Goal: Find specific page/section: Find specific page/section

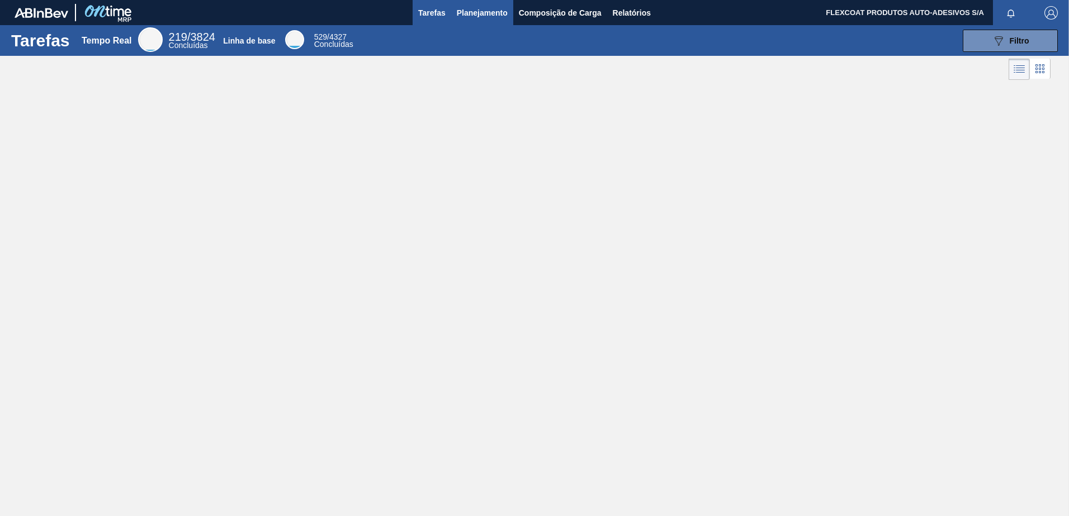
click at [482, 16] on span "Planejamento" at bounding box center [482, 12] width 51 height 13
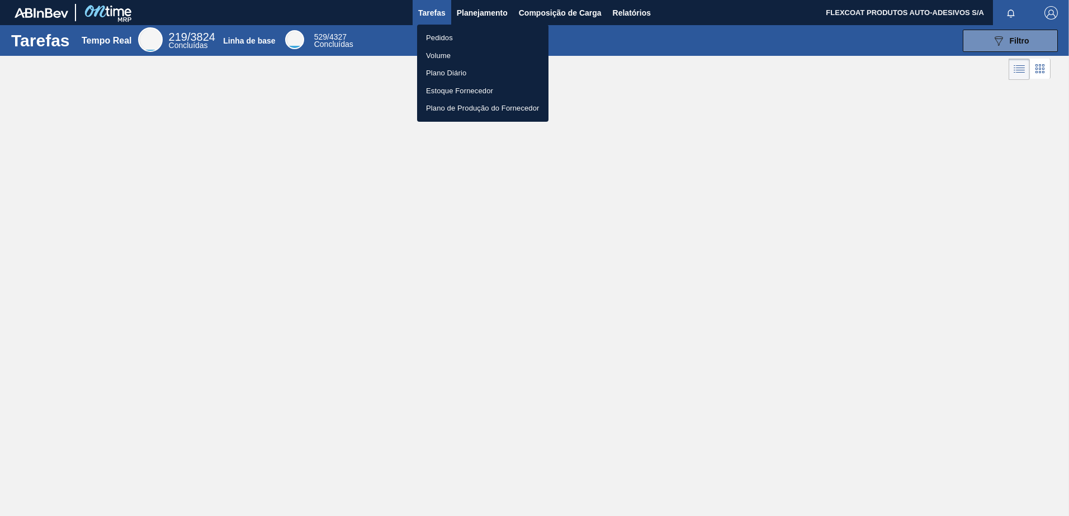
click at [452, 35] on li "Pedidos" at bounding box center [482, 38] width 131 height 18
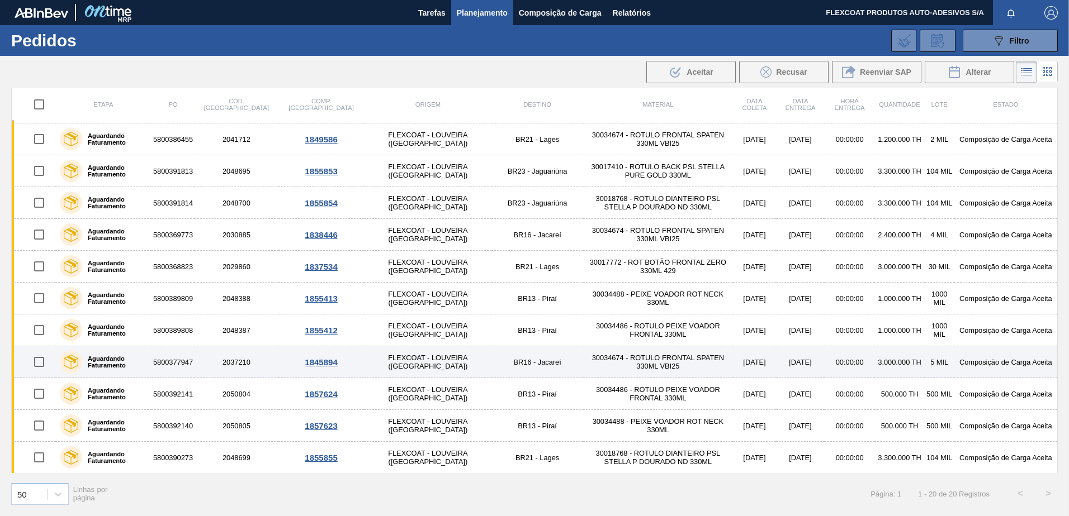
scroll to position [112, 0]
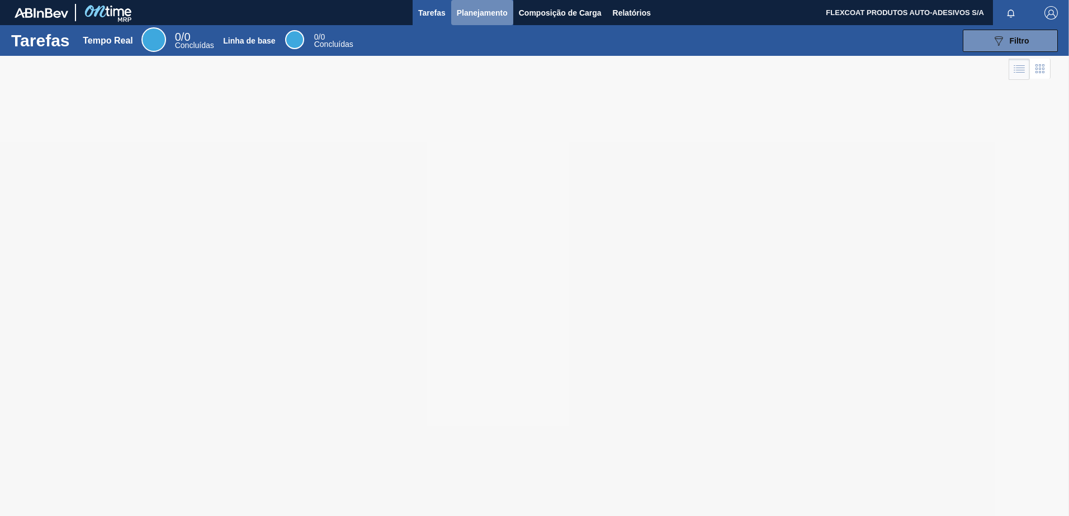
click at [469, 12] on span "Planejamento" at bounding box center [482, 12] width 51 height 13
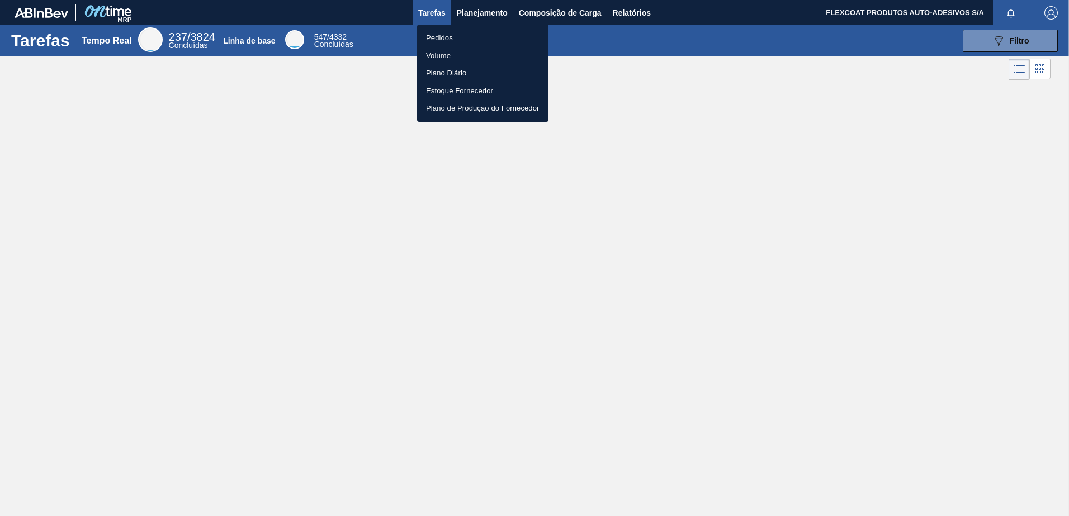
click at [443, 36] on li "Pedidos" at bounding box center [482, 38] width 131 height 18
